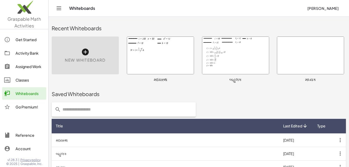
click at [157, 56] on div at bounding box center [160, 55] width 67 height 37
click at [309, 64] on div at bounding box center [310, 55] width 67 height 37
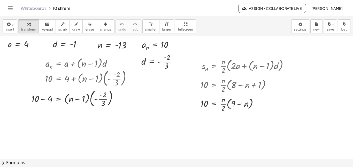
click at [79, 128] on div at bounding box center [176, 158] width 353 height 245
click at [16, 89] on div at bounding box center [176, 158] width 353 height 245
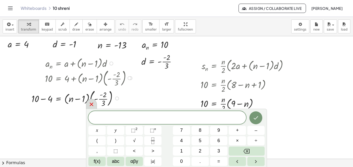
click at [110, 64] on div at bounding box center [111, 64] width 4 height 4
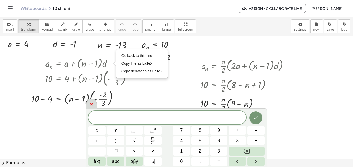
click at [93, 103] on icon at bounding box center [92, 104] width 4 height 4
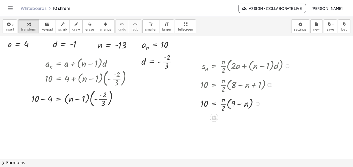
click at [288, 66] on div at bounding box center [288, 66] width 4 height 4
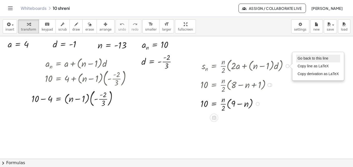
click at [300, 56] on span "Go back to this line" at bounding box center [313, 58] width 31 height 4
click at [300, 58] on span "Go back to this line" at bounding box center [313, 58] width 31 height 4
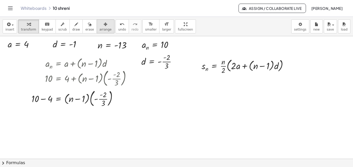
click at [104, 23] on icon "button" at bounding box center [106, 24] width 4 height 6
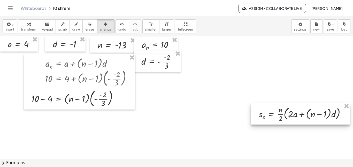
drag, startPoint x: 210, startPoint y: 67, endPoint x: 268, endPoint y: 116, distance: 74.7
click at [268, 116] on div at bounding box center [300, 113] width 99 height 21
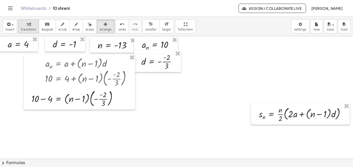
click at [22, 29] on span "transform" at bounding box center [28, 30] width 15 height 4
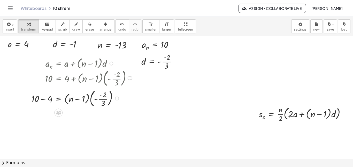
click at [112, 64] on div "Go back to this line Copy line as LaTeX Copy derivation as LaTeX" at bounding box center [111, 64] width 4 height 4
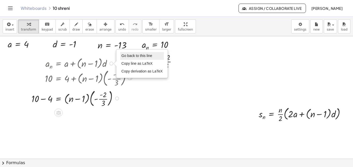
click at [127, 54] on span "Go back to this line" at bounding box center [137, 56] width 31 height 4
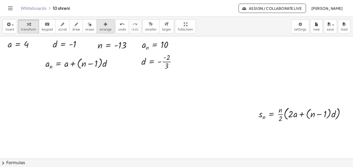
click at [104, 25] on icon "button" at bounding box center [106, 24] width 4 height 6
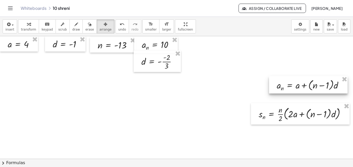
drag, startPoint x: 71, startPoint y: 60, endPoint x: 303, endPoint y: 81, distance: 232.1
click at [303, 81] on div at bounding box center [308, 84] width 79 height 17
click at [231, 107] on div at bounding box center [176, 158] width 353 height 245
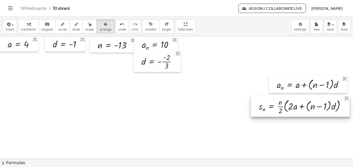
drag, startPoint x: 268, startPoint y: 117, endPoint x: 268, endPoint y: 109, distance: 8.0
click at [268, 109] on div at bounding box center [300, 105] width 99 height 21
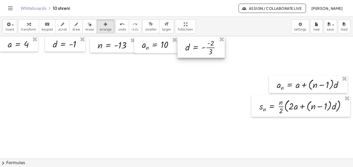
drag, startPoint x: 151, startPoint y: 65, endPoint x: 195, endPoint y: 49, distance: 46.9
click at [195, 49] on div at bounding box center [201, 46] width 47 height 21
click at [152, 88] on div at bounding box center [176, 158] width 353 height 245
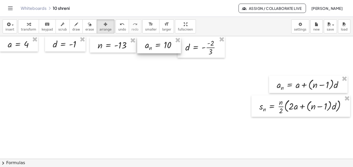
drag, startPoint x: 144, startPoint y: 48, endPoint x: 147, endPoint y: 49, distance: 3.1
click at [147, 49] on div at bounding box center [159, 45] width 44 height 16
click at [102, 88] on div at bounding box center [176, 158] width 353 height 245
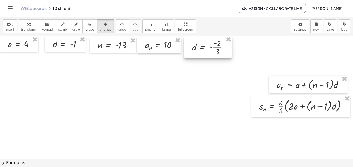
drag, startPoint x: 197, startPoint y: 47, endPoint x: 203, endPoint y: 47, distance: 6.7
click at [203, 47] on div at bounding box center [207, 46] width 47 height 21
click at [181, 97] on div at bounding box center [176, 158] width 353 height 245
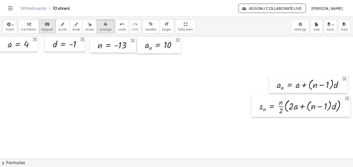
click at [45, 26] on icon "keyboard" at bounding box center [47, 24] width 5 height 6
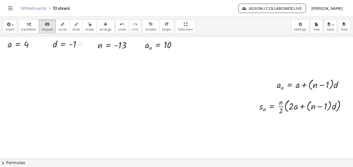
click at [55, 43] on div at bounding box center [69, 43] width 38 height 13
click at [72, 44] on div at bounding box center [69, 43] width 38 height 13
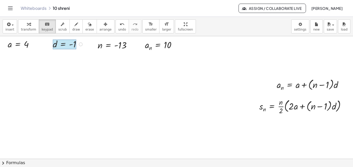
click at [62, 42] on div at bounding box center [65, 44] width 24 height 10
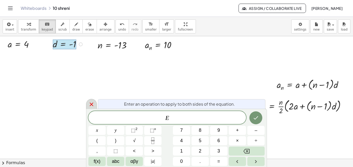
click at [91, 105] on icon at bounding box center [91, 104] width 6 height 6
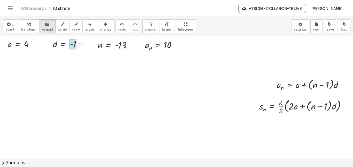
click at [74, 46] on div at bounding box center [72, 44] width 7 height 10
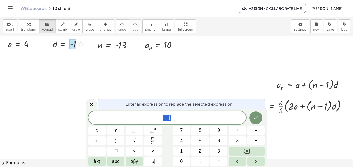
drag, startPoint x: 176, startPoint y: 118, endPoint x: 155, endPoint y: 112, distance: 22.2
click at [155, 112] on div "** − 1" at bounding box center [167, 117] width 158 height 13
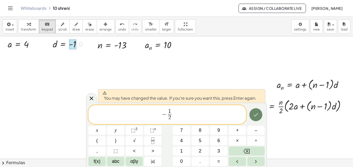
click at [255, 113] on icon "Done" at bounding box center [256, 114] width 6 height 6
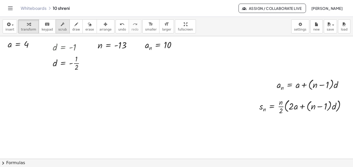
click at [61, 22] on icon "button" at bounding box center [63, 24] width 4 height 6
click at [73, 62] on div at bounding box center [70, 62] width 41 height 19
drag, startPoint x: 74, startPoint y: 52, endPoint x: 86, endPoint y: 52, distance: 11.9
click at [63, 47] on div "d = 1 ▲ ▼ -" at bounding box center [63, 47] width 0 height 0
click at [81, 47] on div at bounding box center [81, 48] width 4 height 4
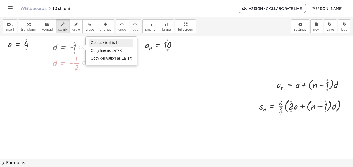
click at [92, 46] on li "Go back to this line" at bounding box center [111, 43] width 44 height 8
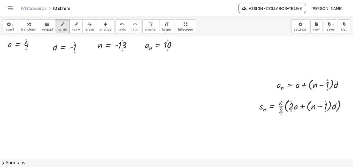
click at [90, 72] on div at bounding box center [176, 158] width 353 height 245
click at [127, 69] on div at bounding box center [176, 158] width 353 height 245
click at [27, 25] on icon "button" at bounding box center [29, 24] width 4 height 6
drag, startPoint x: 346, startPoint y: 105, endPoint x: 84, endPoint y: 77, distance: 264.3
click at [84, 77] on div "a n = + a + × ( + n − 1 ) × d Go back to this line Copy line as LaTeX Copy deri…" at bounding box center [176, 158] width 353 height 245
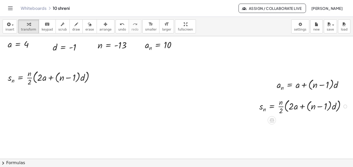
click at [272, 107] on div "s n = × × n × 2 × ( + × 2 × a + × ( + n − 1 ) × d ) Go back to this line Copy l…" at bounding box center [272, 107] width 0 height 0
click at [101, 31] on span "arrange" at bounding box center [106, 30] width 12 height 4
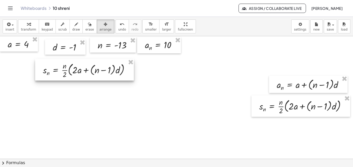
drag, startPoint x: 47, startPoint y: 77, endPoint x: 81, endPoint y: 67, distance: 35.8
click at [81, 67] on div at bounding box center [84, 69] width 99 height 21
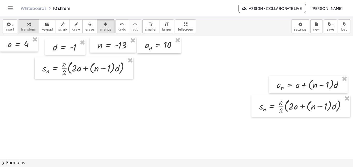
click at [19, 25] on button "transform" at bounding box center [28, 26] width 21 height 14
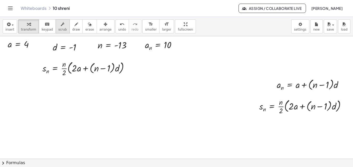
click at [61, 25] on icon "button" at bounding box center [63, 24] width 4 height 6
drag, startPoint x: 122, startPoint y: 50, endPoint x: 122, endPoint y: 59, distance: 9.3
click at [122, 59] on div "a n = + a + × ( + n − 1 ▲ ▼ ) × d Go back to this line Copy line as LaTeX Copy …" at bounding box center [176, 158] width 353 height 245
drag, startPoint x: 122, startPoint y: 41, endPoint x: 133, endPoint y: 9, distance: 33.0
click at [133, 9] on div "Graspable Math Activities Get Started Activity Bank Assigned Work Classes White…" at bounding box center [176, 83] width 353 height 167
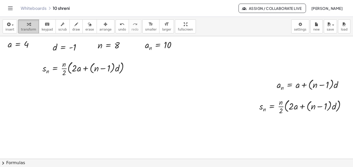
click at [24, 27] on div "button" at bounding box center [28, 24] width 15 height 6
drag, startPoint x: 117, startPoint y: 43, endPoint x: 62, endPoint y: 63, distance: 58.1
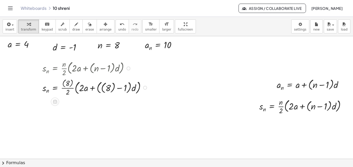
click at [66, 80] on div at bounding box center [96, 87] width 112 height 20
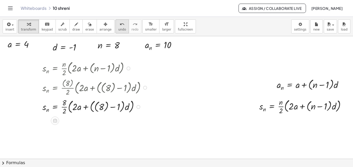
click at [120, 23] on icon "undo" at bounding box center [122, 24] width 5 height 6
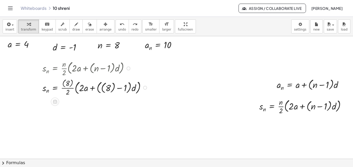
click at [147, 85] on div at bounding box center [96, 87] width 112 height 20
click at [142, 87] on div at bounding box center [96, 87] width 112 height 20
click at [145, 86] on div at bounding box center [145, 88] width 4 height 4
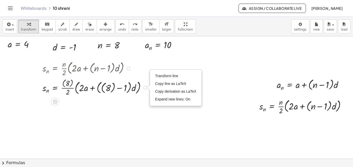
click at [145, 86] on div "Transform line Copy line as LaTeX Copy derivation as LaTeX Expand new lines: On" at bounding box center [145, 88] width 4 height 4
click at [160, 96] on li "Expand new lines: On" at bounding box center [176, 99] width 44 height 8
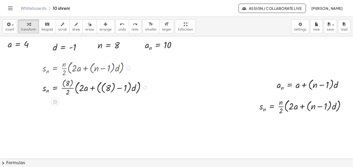
click at [68, 81] on div at bounding box center [96, 87] width 112 height 20
click at [99, 87] on div at bounding box center [93, 87] width 106 height 19
drag, startPoint x: 28, startPoint y: 44, endPoint x: 82, endPoint y: 89, distance: 70.9
drag, startPoint x: 75, startPoint y: 46, endPoint x: 129, endPoint y: 89, distance: 68.5
click at [149, 84] on div at bounding box center [99, 87] width 118 height 19
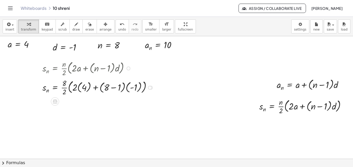
click at [150, 86] on div at bounding box center [150, 88] width 4 height 4
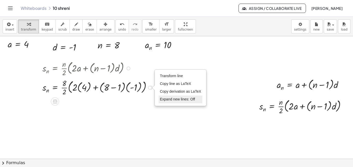
click at [162, 101] on li "Expand new lines: Off" at bounding box center [181, 99] width 44 height 8
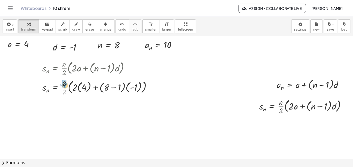
drag, startPoint x: 65, startPoint y: 92, endPoint x: 65, endPoint y: 85, distance: 6.3
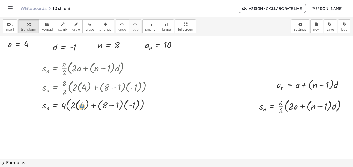
click at [83, 104] on div at bounding box center [99, 104] width 118 height 16
drag, startPoint x: 74, startPoint y: 103, endPoint x: 84, endPoint y: 108, distance: 10.9
click at [84, 108] on div at bounding box center [99, 104] width 118 height 16
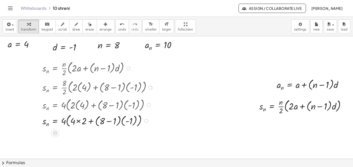
click at [78, 120] on div at bounding box center [99, 120] width 118 height 16
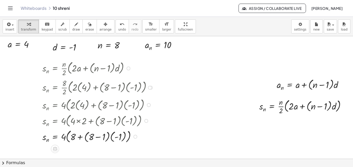
click at [99, 135] on div at bounding box center [99, 136] width 118 height 16
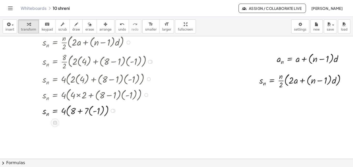
click at [80, 109] on div at bounding box center [99, 110] width 118 height 15
click at [95, 111] on div at bounding box center [99, 110] width 118 height 15
drag, startPoint x: 99, startPoint y: 109, endPoint x: 90, endPoint y: 109, distance: 8.6
click at [90, 109] on div at bounding box center [99, 110] width 118 height 15
click at [92, 124] on div at bounding box center [99, 125] width 118 height 15
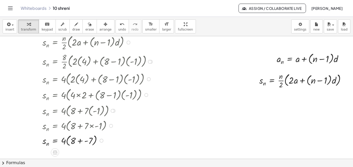
click at [80, 140] on div at bounding box center [99, 140] width 118 height 15
click at [78, 140] on div at bounding box center [99, 140] width 118 height 15
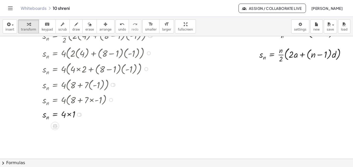
click at [70, 113] on div at bounding box center [99, 114] width 118 height 14
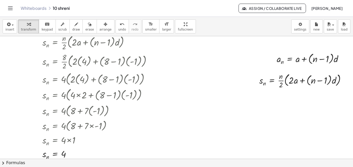
scroll to position [0, 0]
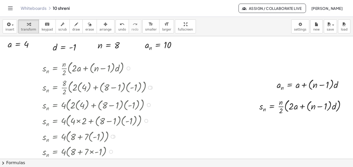
click at [129, 67] on div at bounding box center [129, 68] width 4 height 4
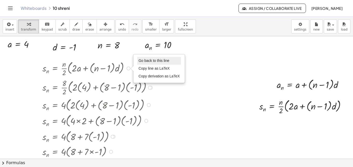
click at [140, 58] on li "Go back to this line" at bounding box center [159, 61] width 44 height 8
